Goal: Task Accomplishment & Management: Use online tool/utility

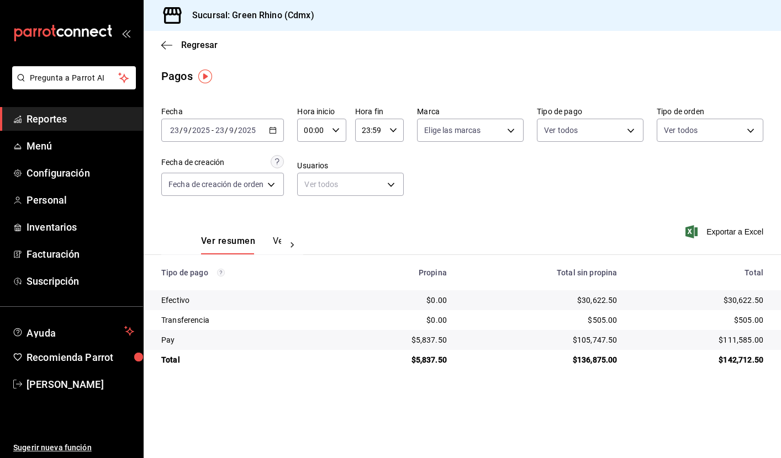
click at [82, 118] on span "Reportes" at bounding box center [81, 119] width 108 height 15
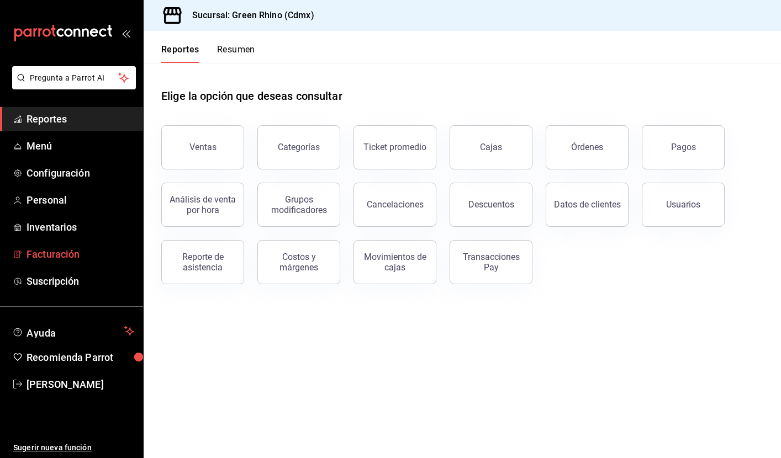
click at [65, 254] on span "Facturación" at bounding box center [81, 254] width 108 height 15
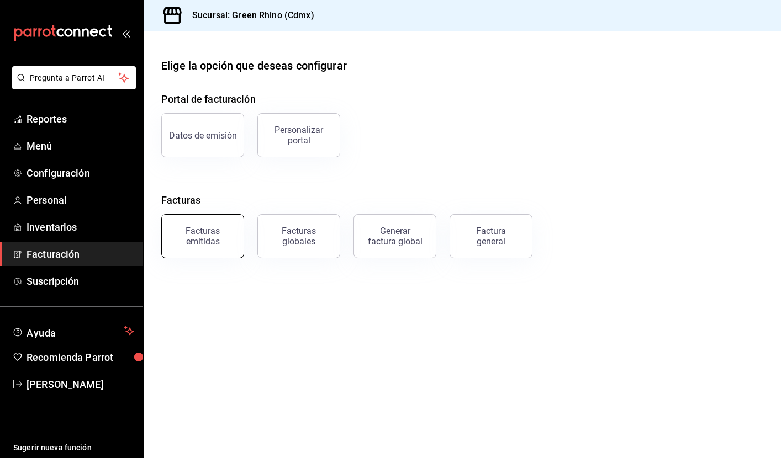
click at [202, 242] on div "Facturas emitidas" at bounding box center [202, 236] width 68 height 21
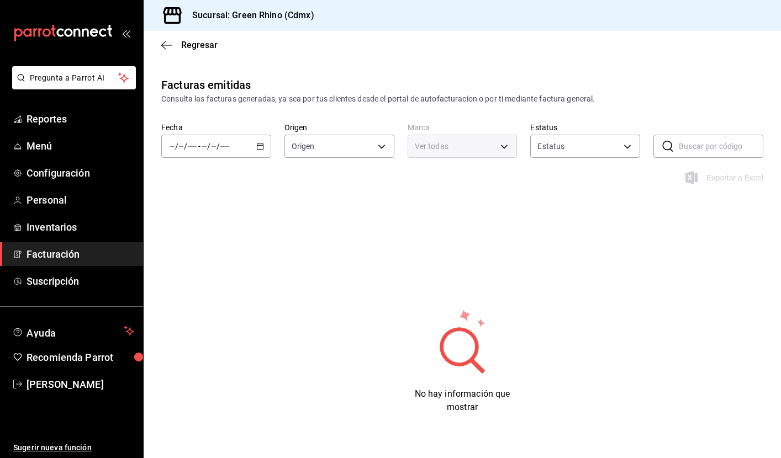
type input "ORDER_INVOICE,GENERAL_INVOICE"
type input "ACTIVE,PENDING_CANCELLATION,CANCELLED,PRE_CANCELLED"
type input "a132321f-e3f1-4ec9-8484-95b8f08d7905"
click at [261, 147] on icon "button" at bounding box center [260, 146] width 8 height 8
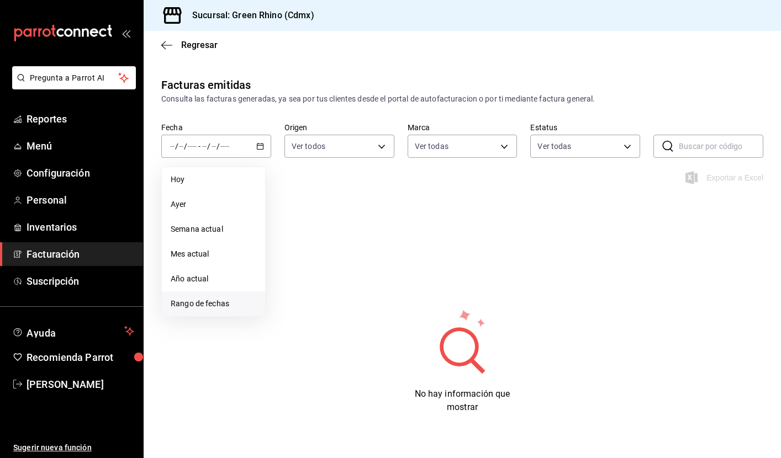
click at [205, 295] on li "Rango de fechas" at bounding box center [213, 304] width 103 height 25
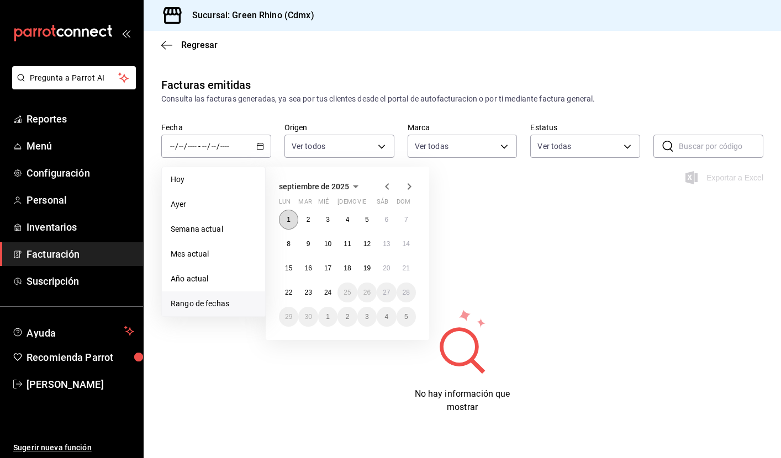
click at [286, 219] on button "1" at bounding box center [288, 220] width 19 height 20
click at [332, 293] on button "24" at bounding box center [327, 293] width 19 height 20
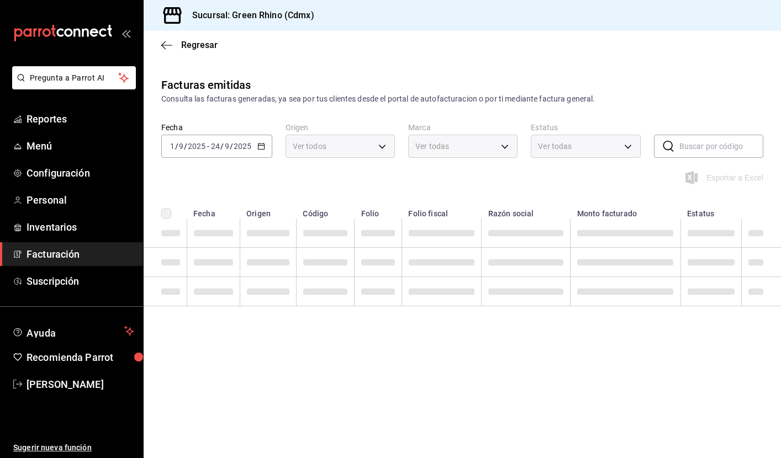
click at [260, 145] on icon "button" at bounding box center [261, 146] width 8 height 8
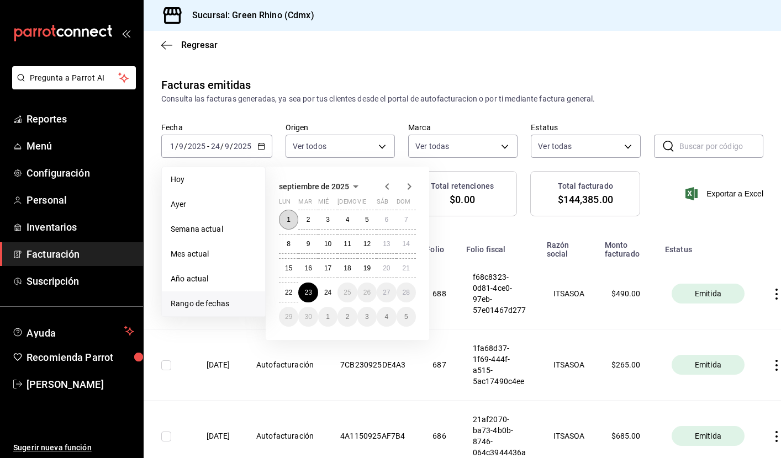
click at [288, 219] on abbr "1" at bounding box center [289, 220] width 4 height 8
